Goal: Task Accomplishment & Management: Manage account settings

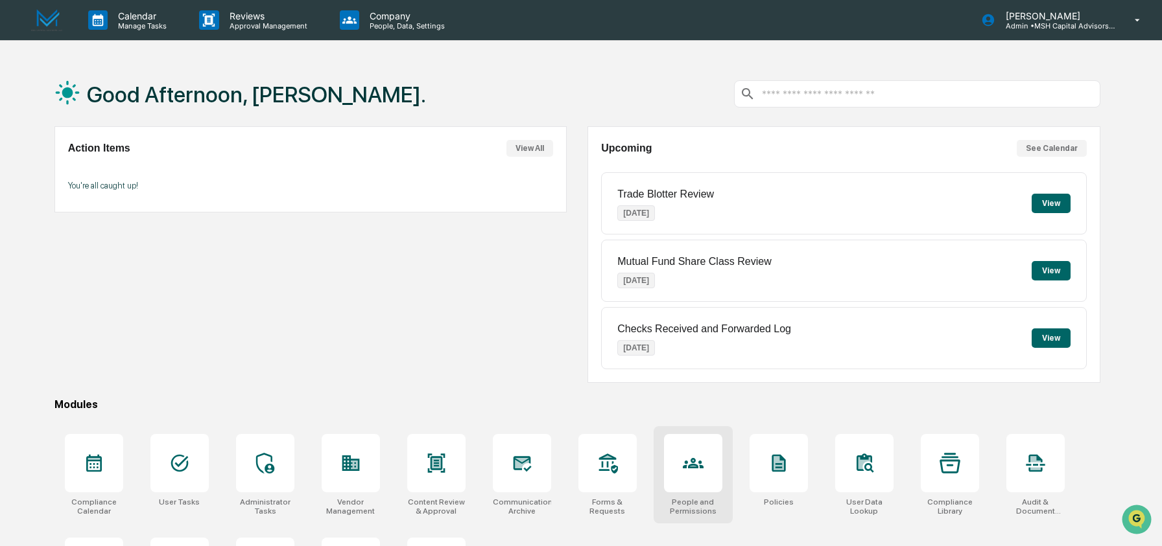
click at [688, 474] on div at bounding box center [693, 463] width 58 height 58
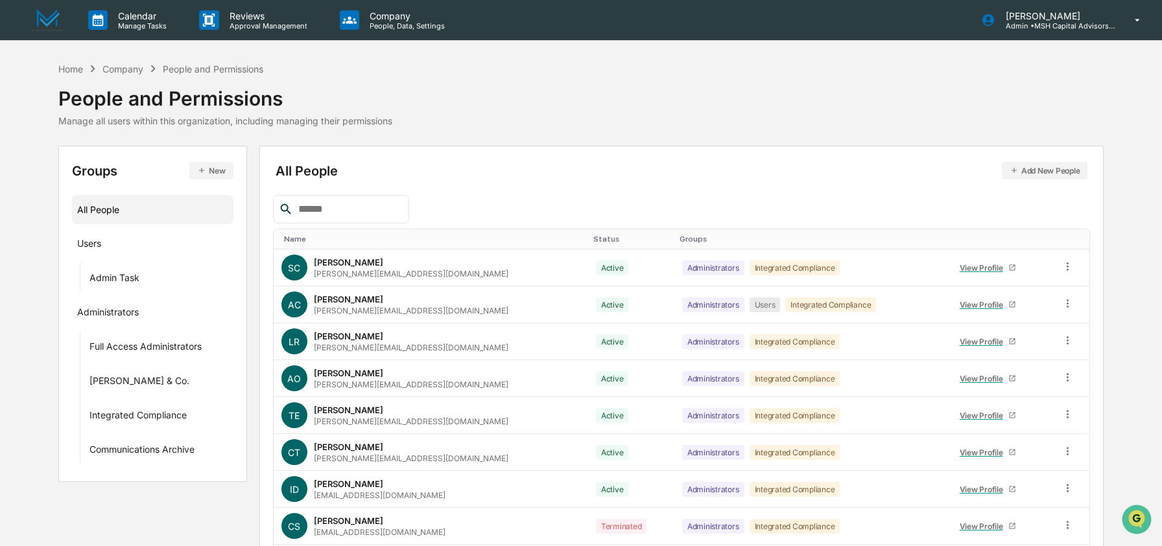
click at [354, 208] on input "text" at bounding box center [348, 209] width 110 height 17
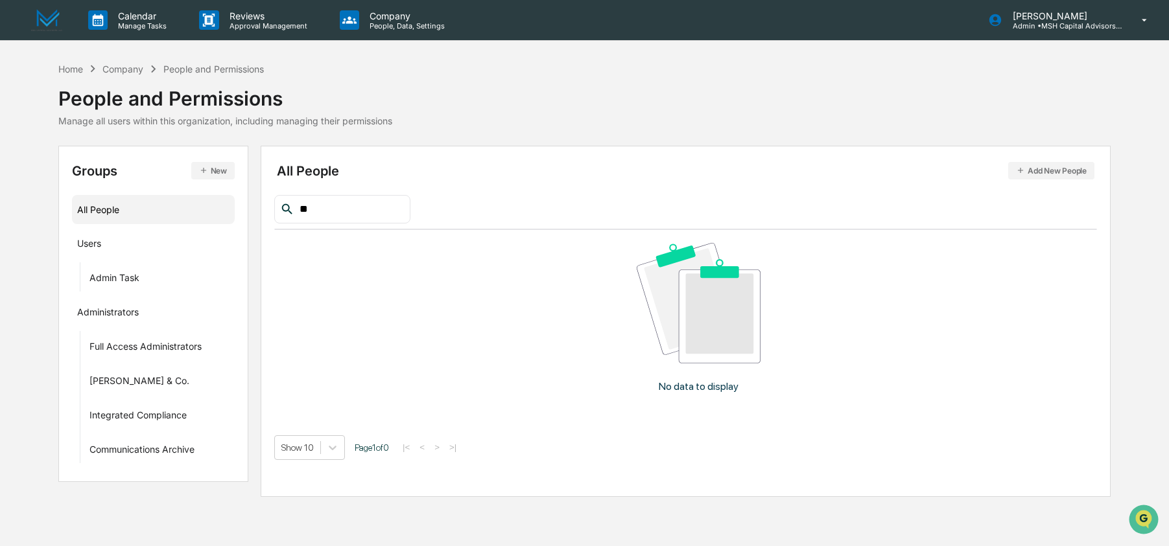
type input "*"
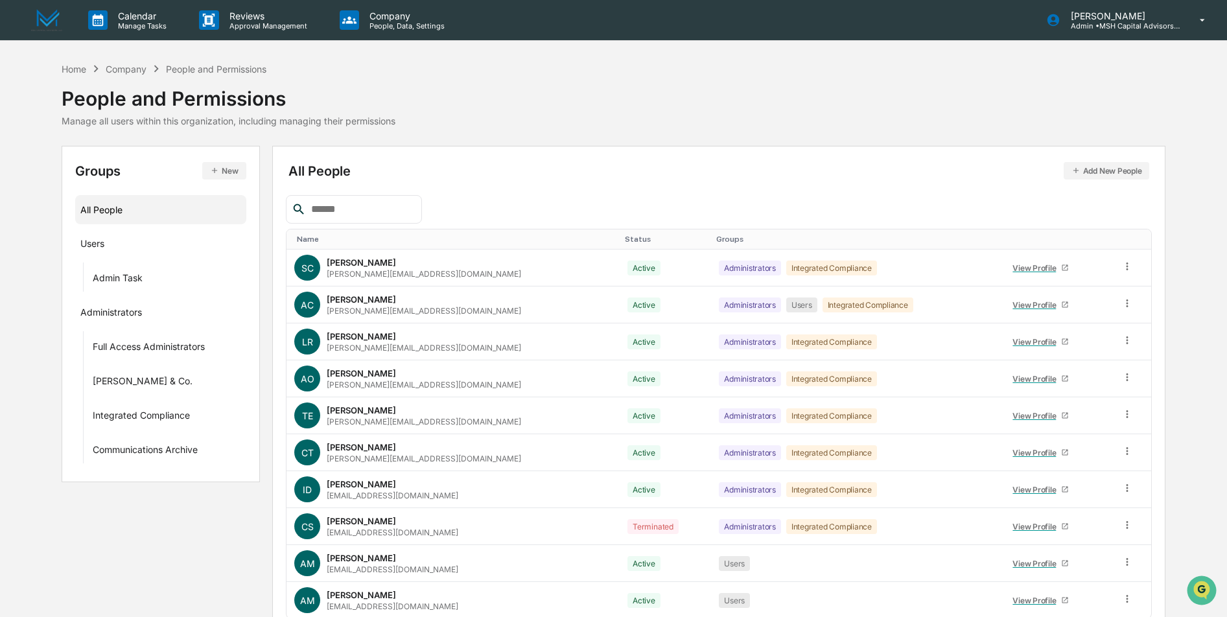
click at [375, 217] on input "text" at bounding box center [361, 209] width 110 height 17
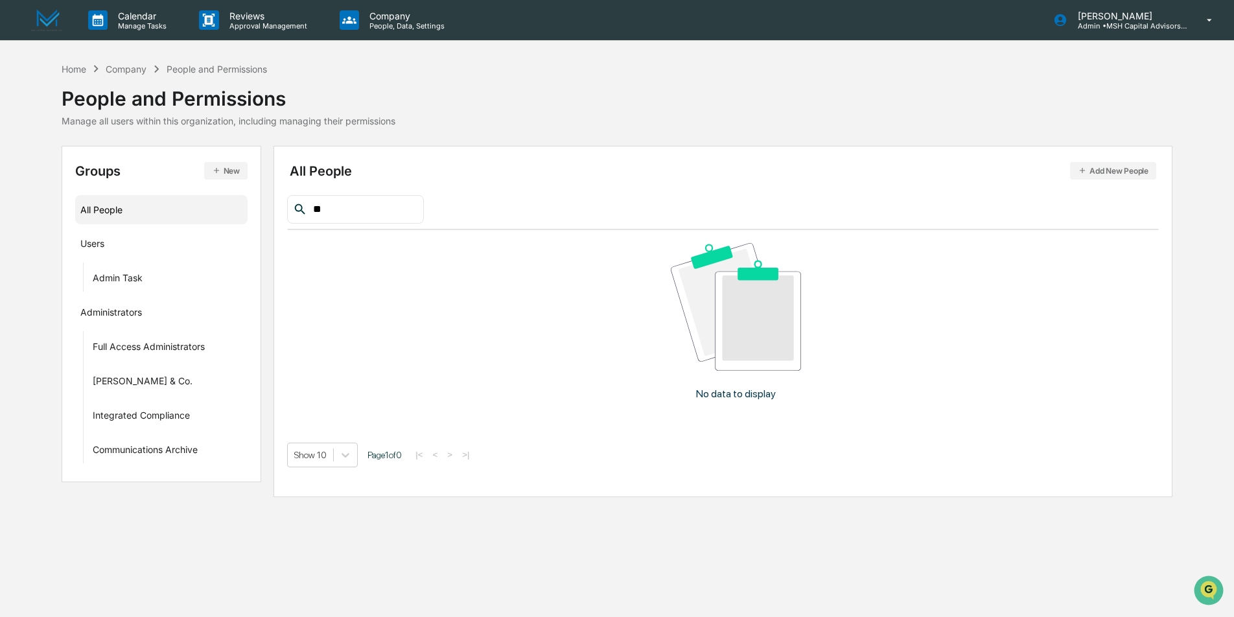
type input "*"
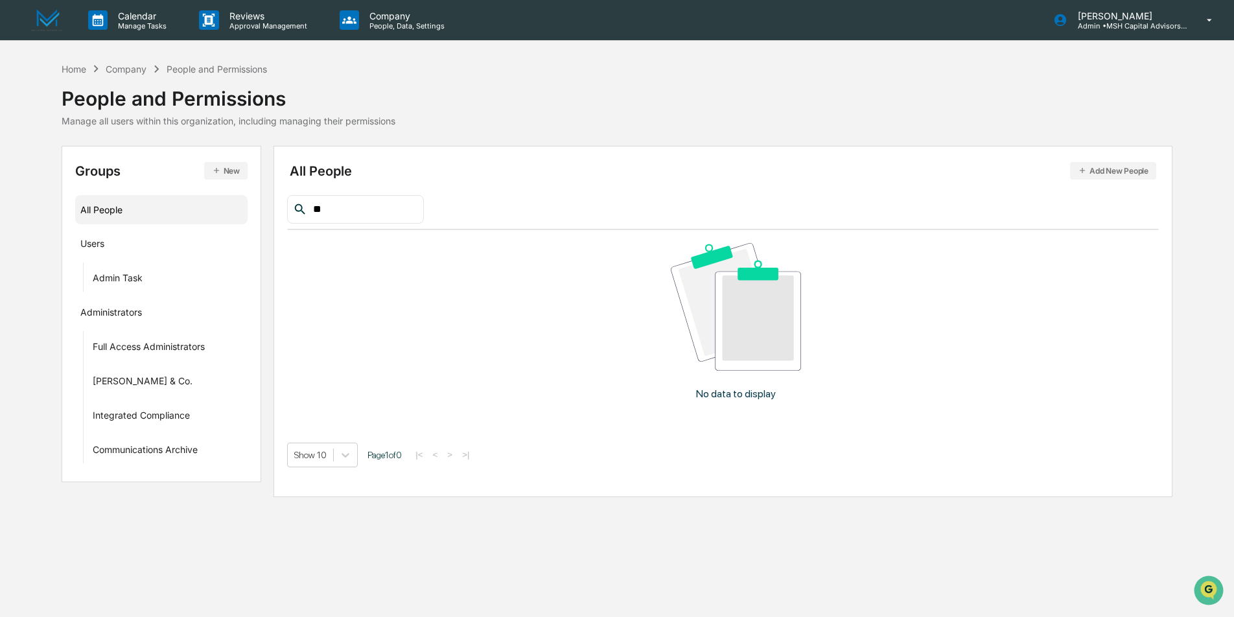
type input "*"
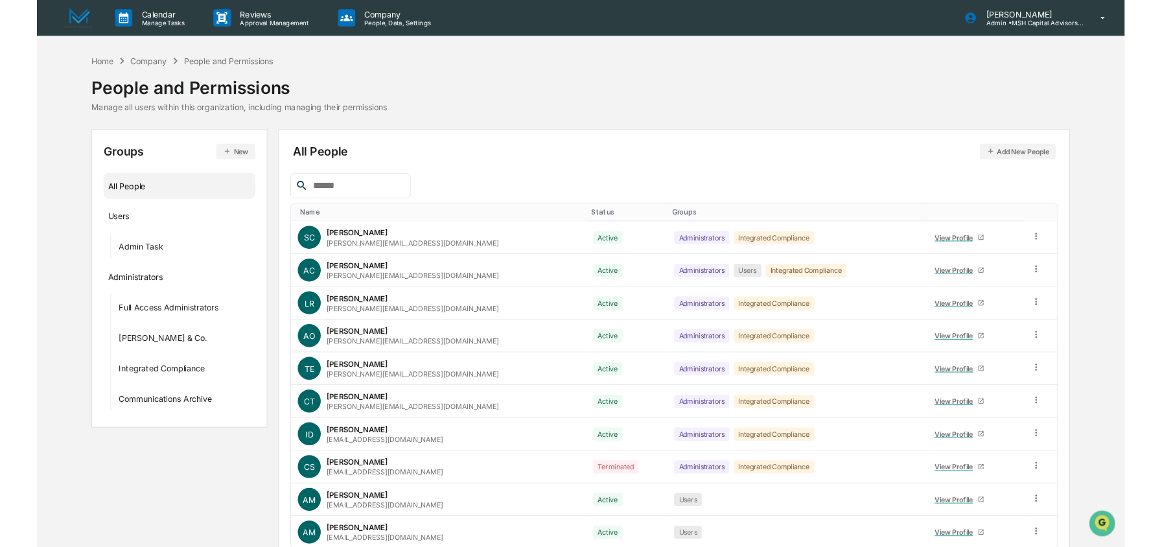
scroll to position [3, 0]
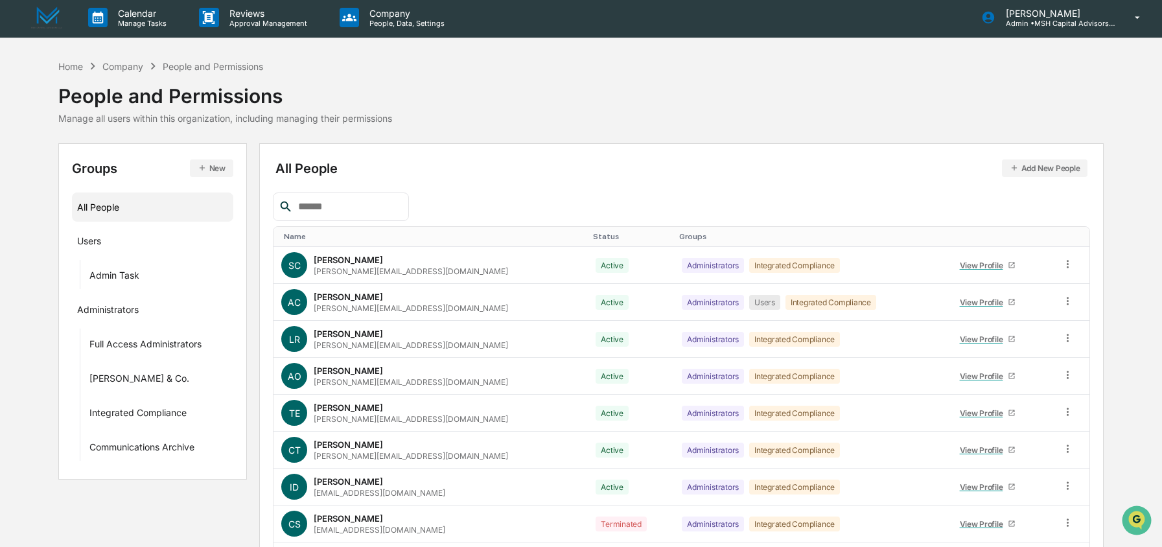
click at [375, 207] on input "text" at bounding box center [348, 206] width 110 height 17
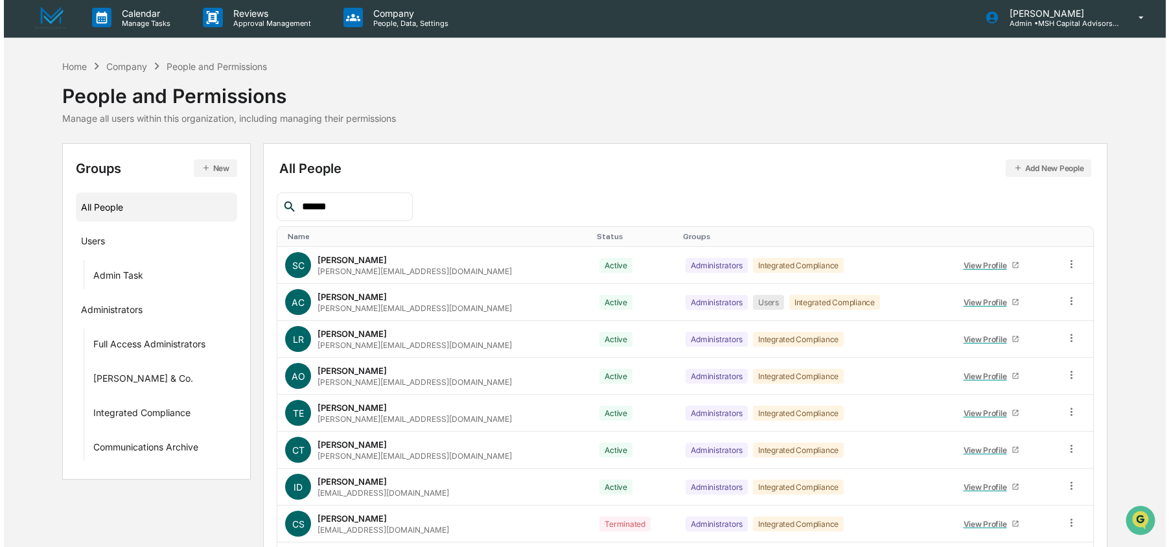
scroll to position [0, 0]
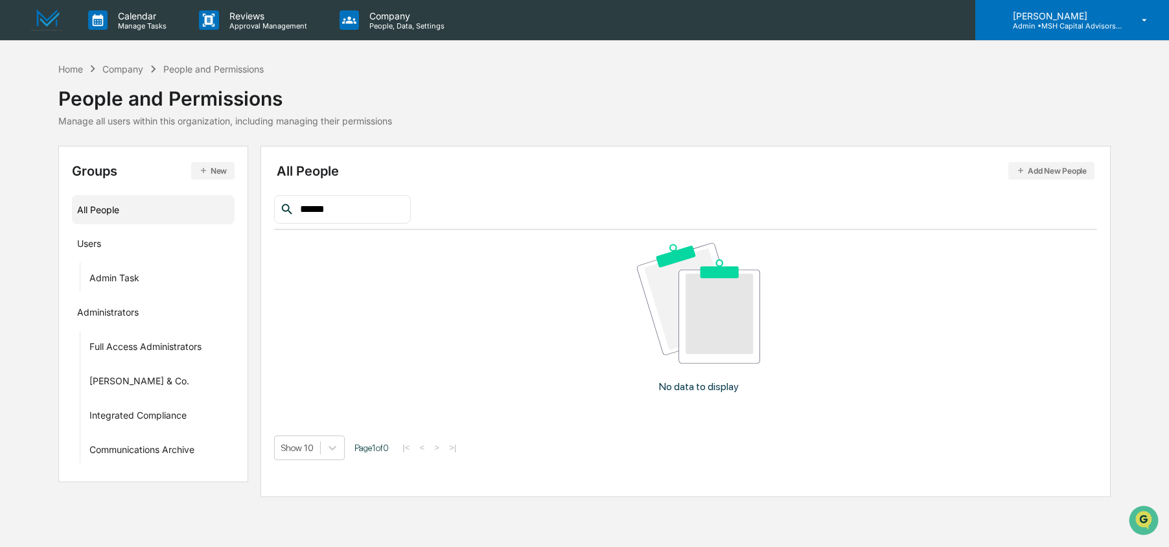
type input "******"
click at [1070, 18] on p "[PERSON_NAME]" at bounding box center [1063, 15] width 121 height 11
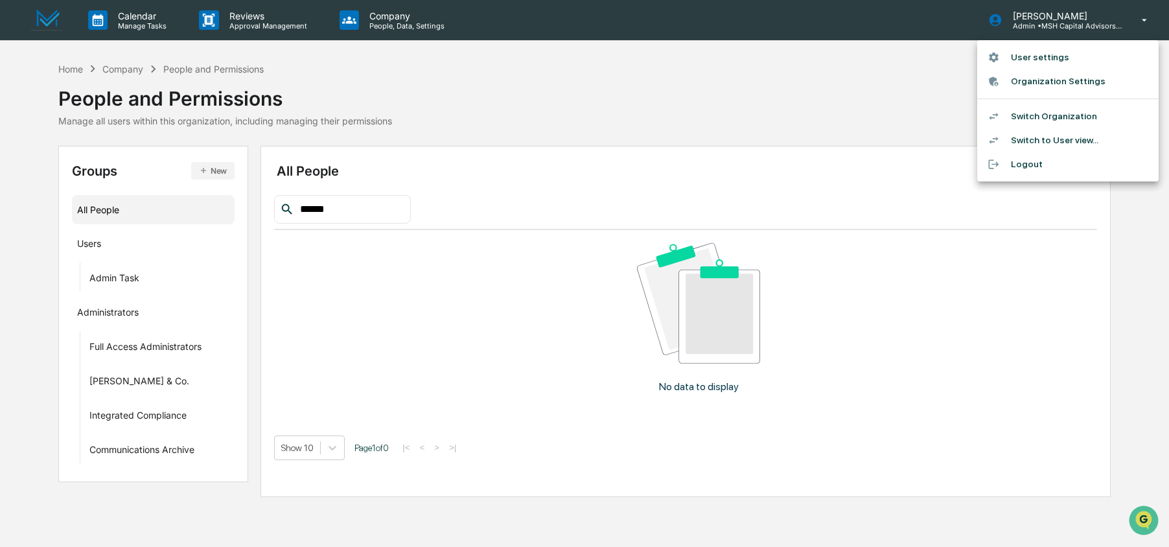
click at [1038, 119] on li "Switch Organization" at bounding box center [1068, 116] width 181 height 24
